Goal: Obtain resource: Download file/media

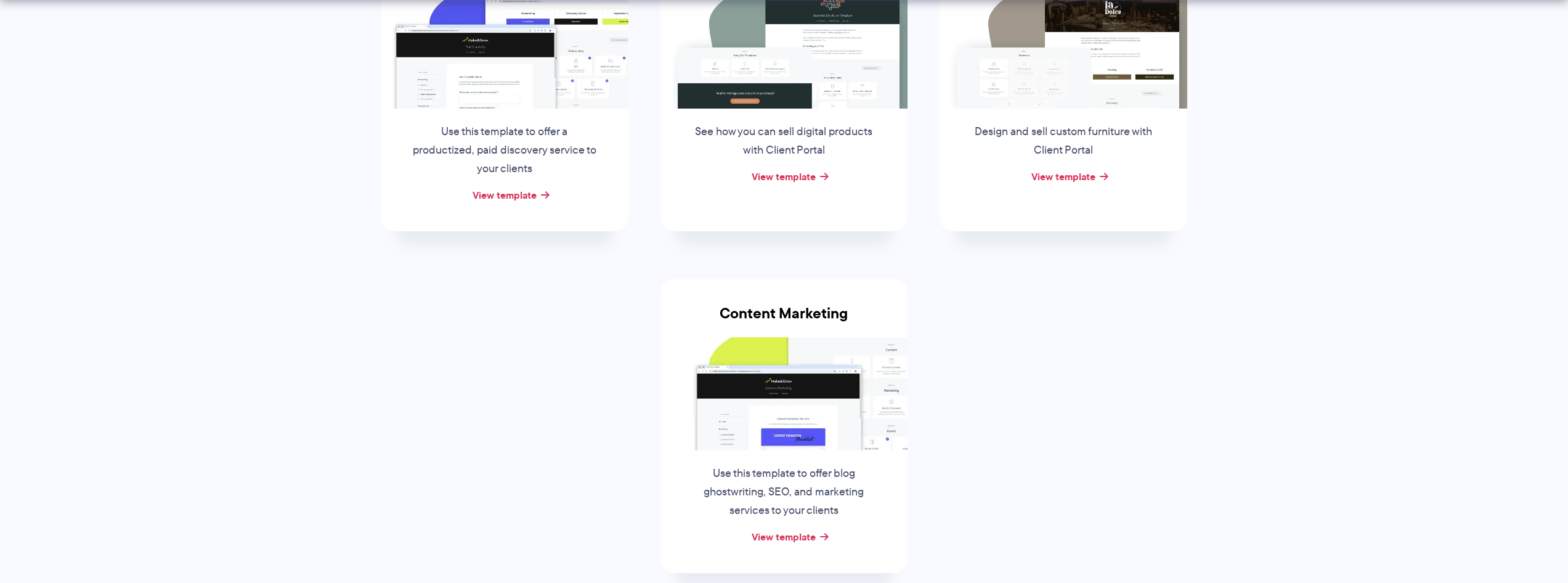
click at [782, 404] on img at bounding box center [784, 393] width 248 height 113
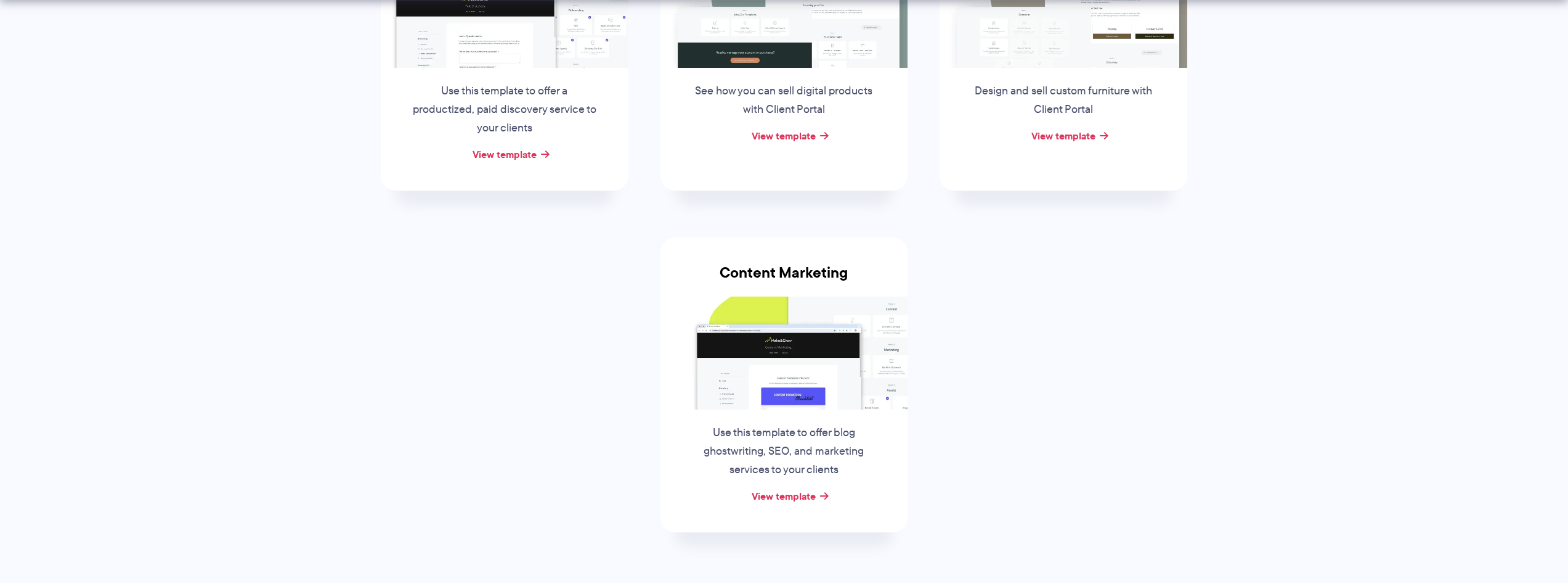
click at [785, 507] on div "Content Marketing Use this template to offer blog ghostwriting, SEO, and market…" at bounding box center [784, 385] width 248 height 295
click at [793, 498] on link "View template" at bounding box center [784, 495] width 64 height 14
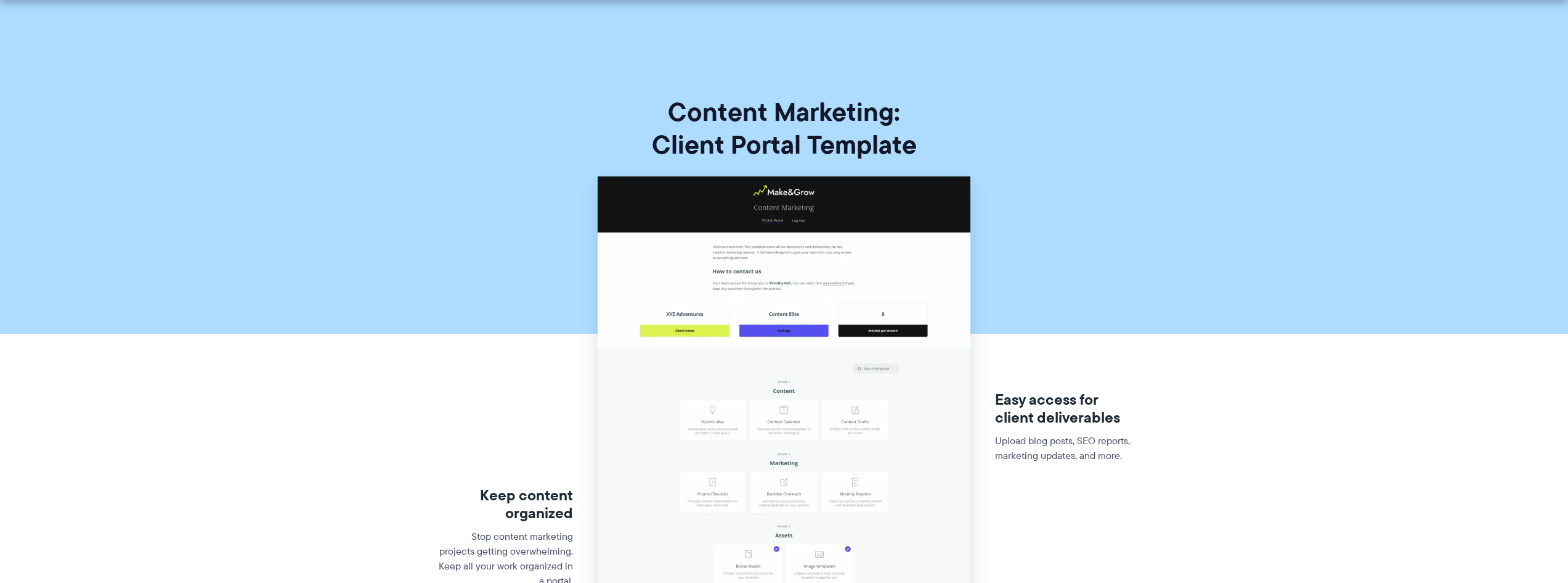
scroll to position [308, 0]
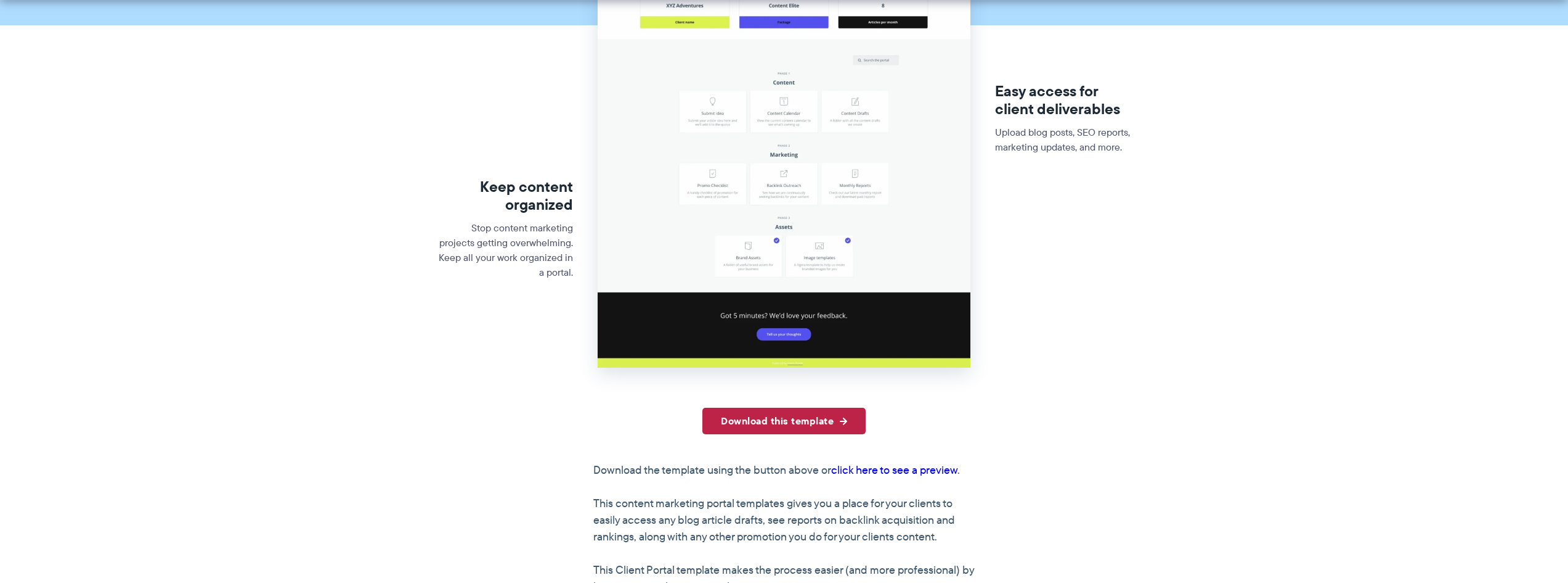
click at [829, 426] on link "Download this template" at bounding box center [784, 421] width 164 height 26
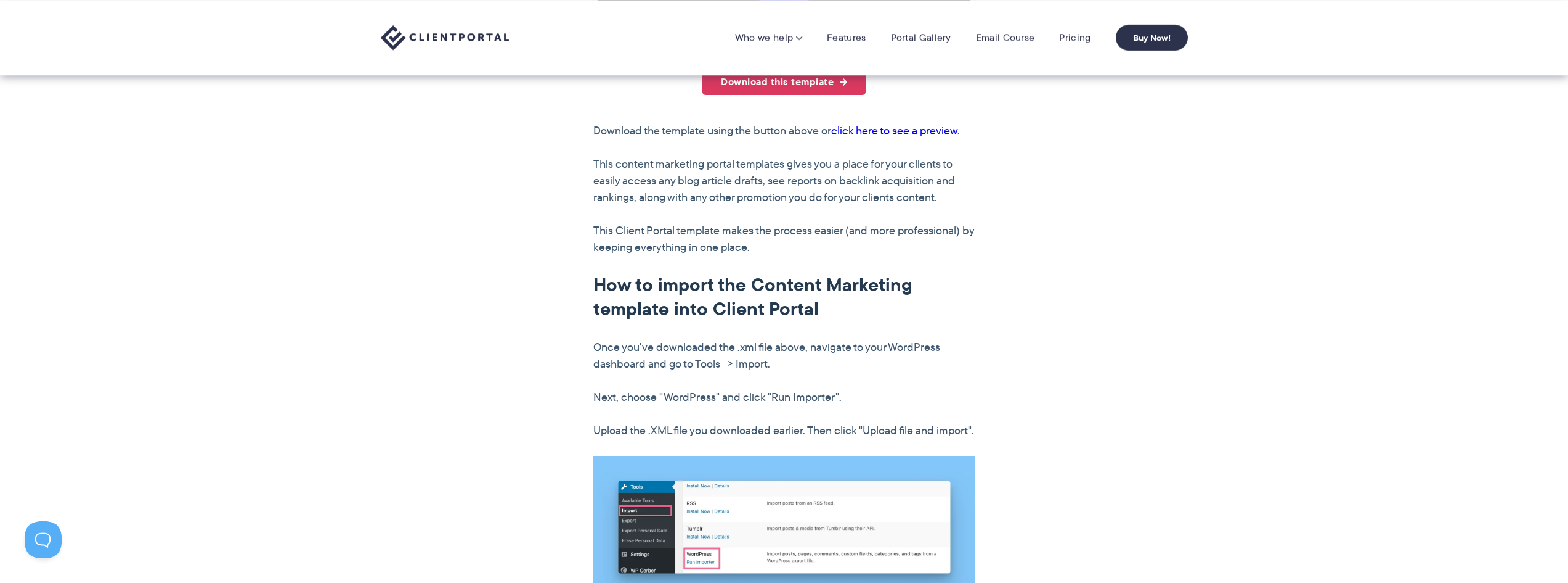
scroll to position [555, 0]
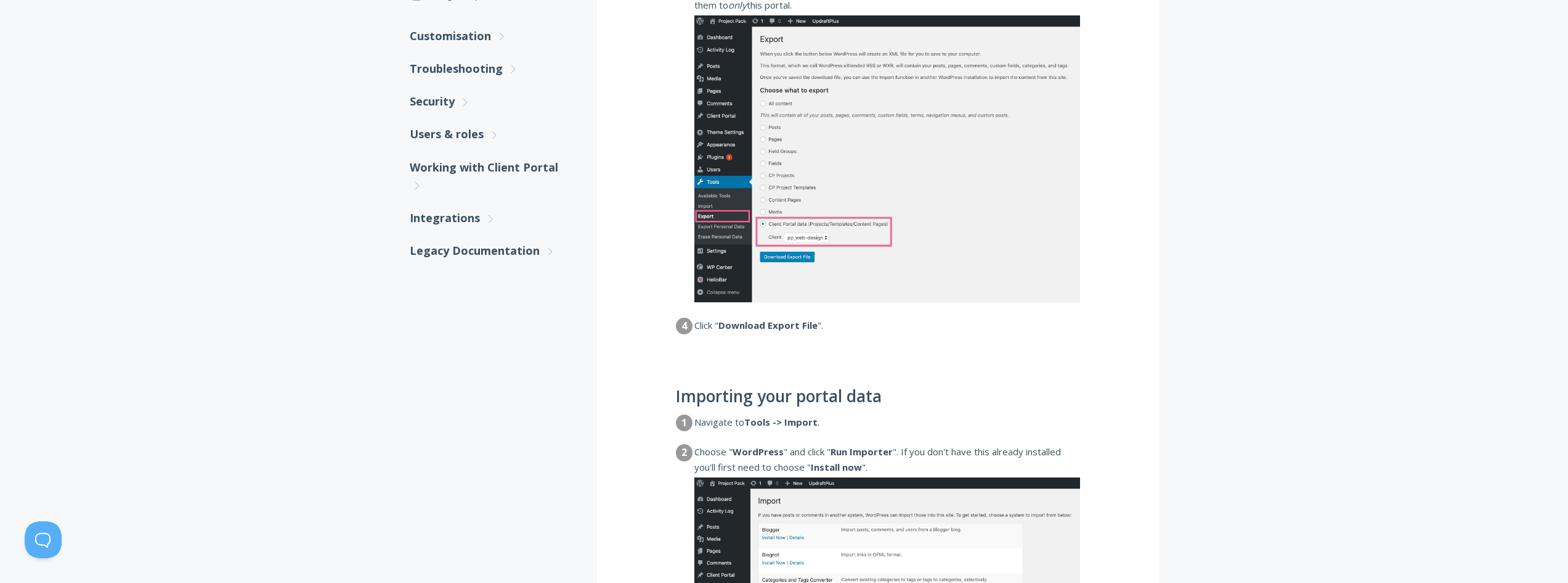
scroll to position [617, 0]
